Goal: Information Seeking & Learning: Check status

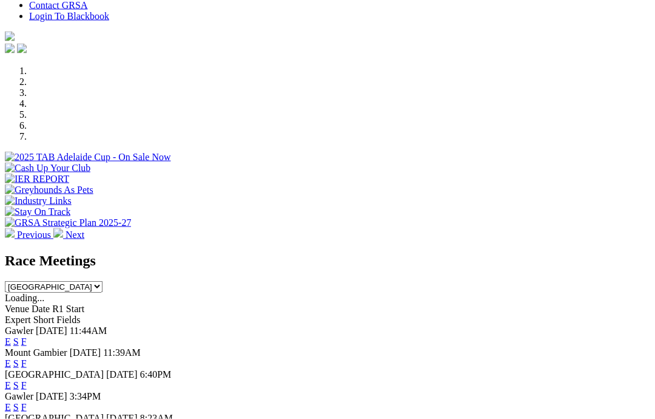
scroll to position [319, 0]
click at [27, 401] on link "F" at bounding box center [23, 406] width 5 height 10
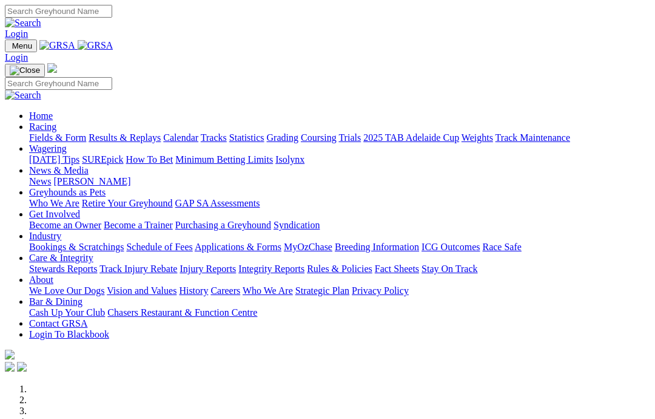
scroll to position [367, 0]
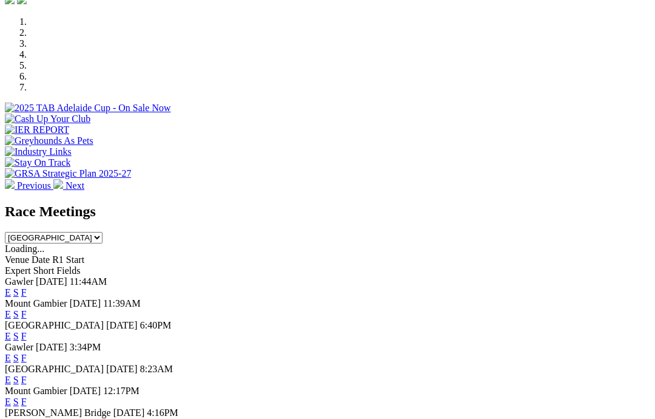
click at [436, 374] on div "E S F" at bounding box center [328, 379] width 646 height 11
click at [27, 374] on link "F" at bounding box center [23, 379] width 5 height 10
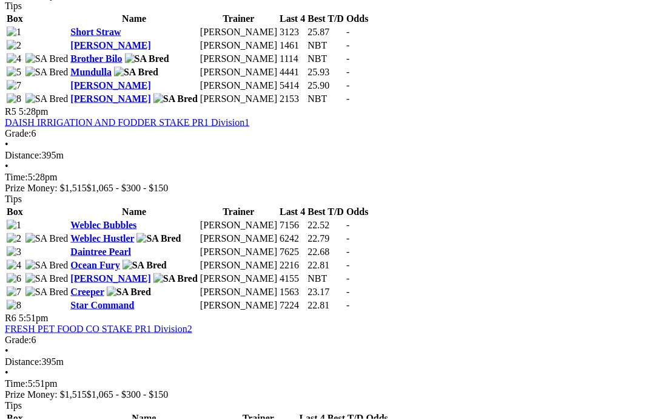
scroll to position [1391, 0]
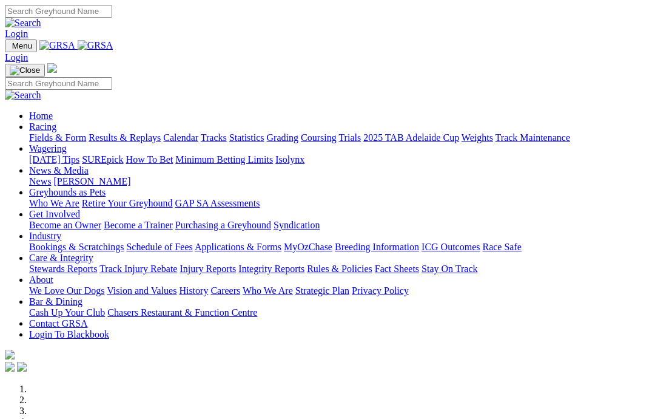
scroll to position [367, 0]
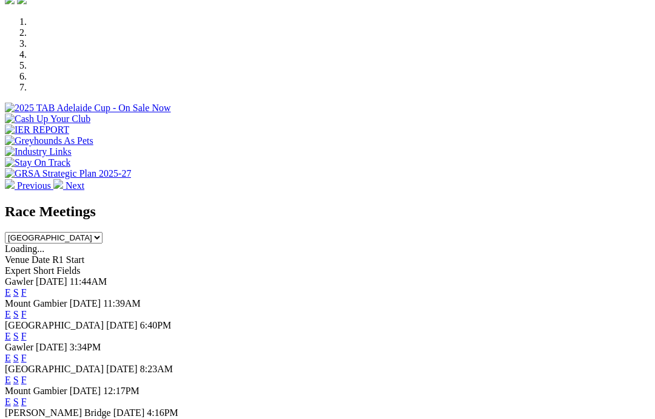
click at [27, 287] on link "F" at bounding box center [23, 292] width 5 height 10
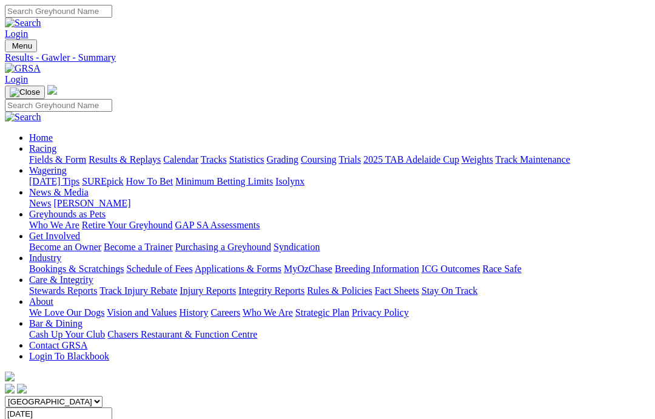
click at [93, 274] on link "Care & Integrity" at bounding box center [61, 279] width 64 height 10
click at [305, 285] on link "Integrity Reports" at bounding box center [271, 290] width 66 height 10
